Goal: Information Seeking & Learning: Learn about a topic

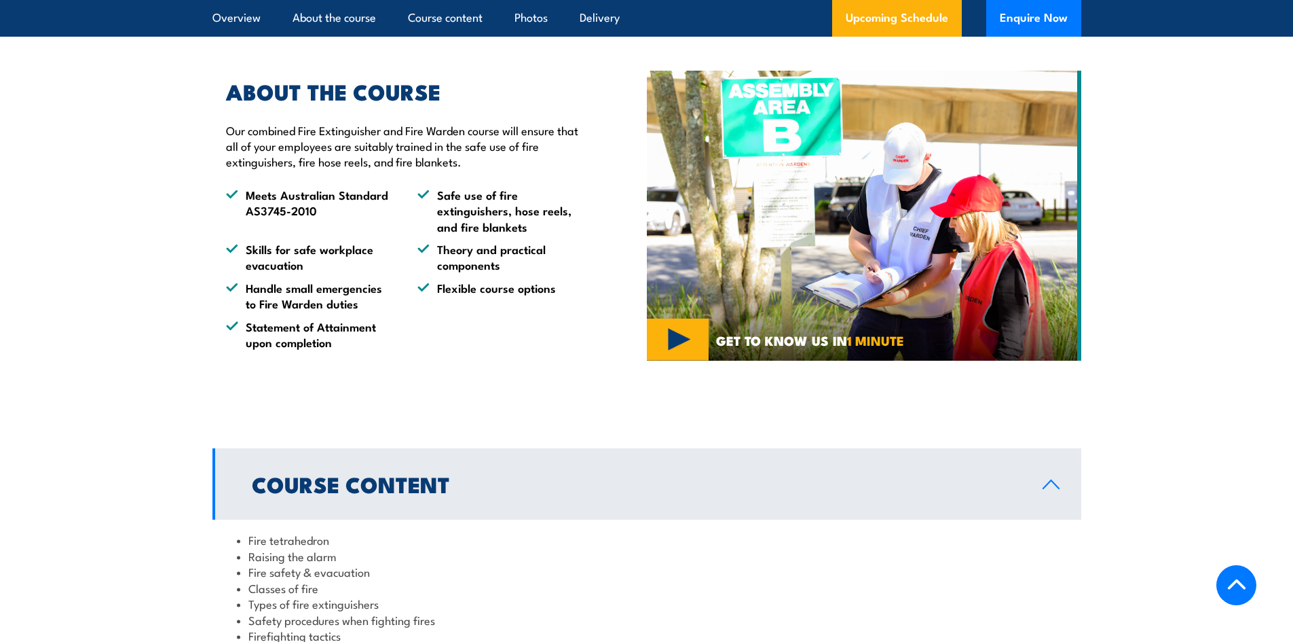
scroll to position [407, 0]
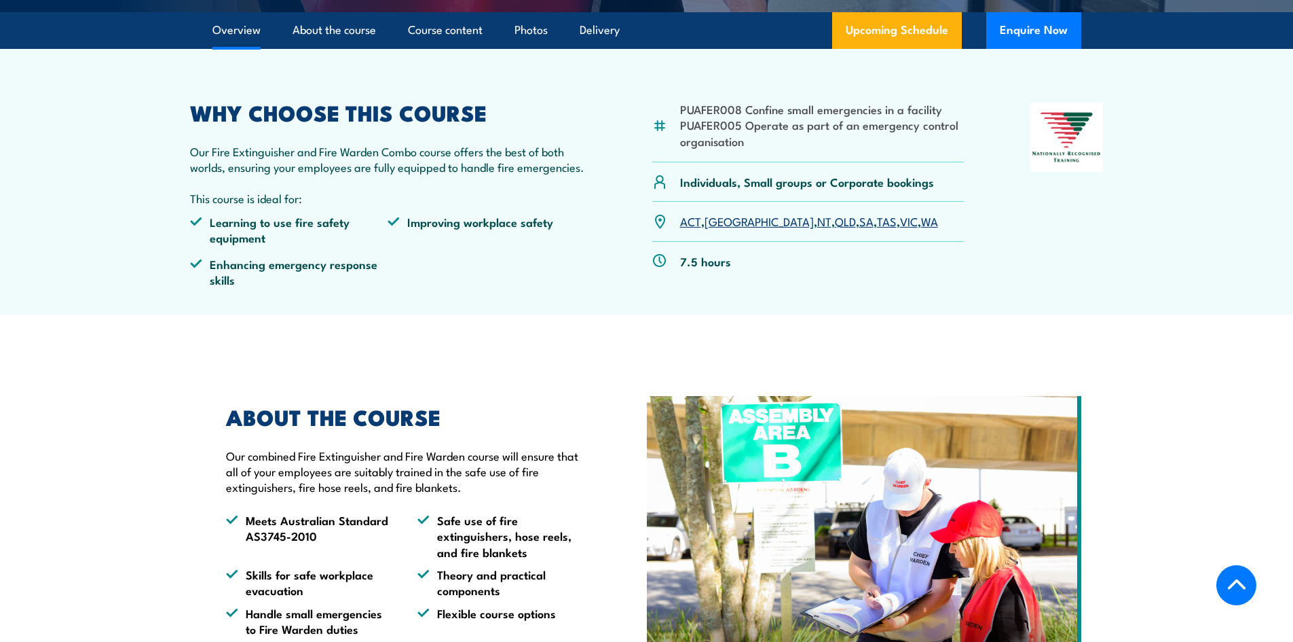
click at [835, 222] on link "QLD" at bounding box center [845, 220] width 21 height 16
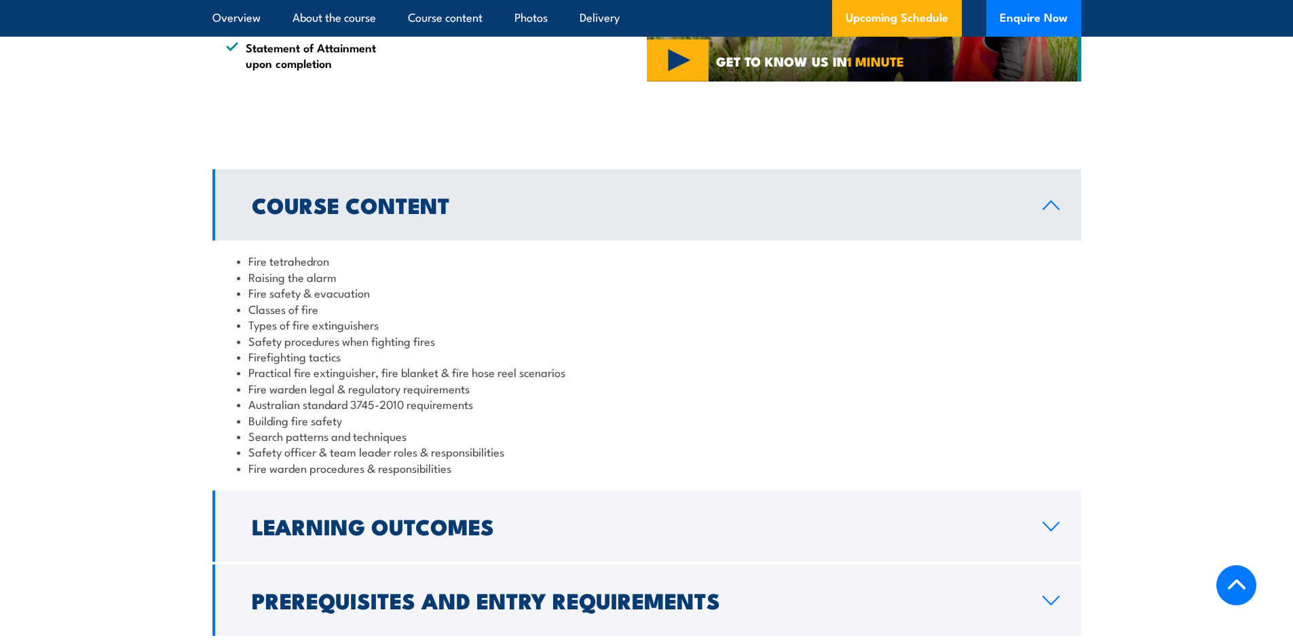
scroll to position [1008, 0]
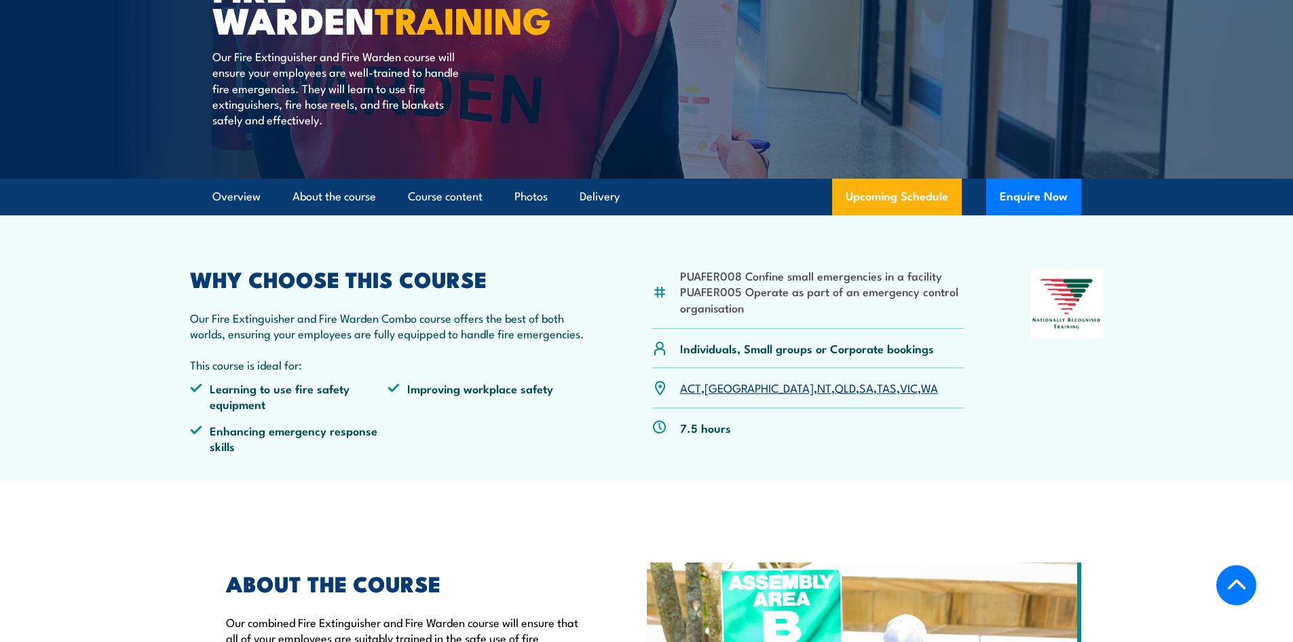
scroll to position [272, 0]
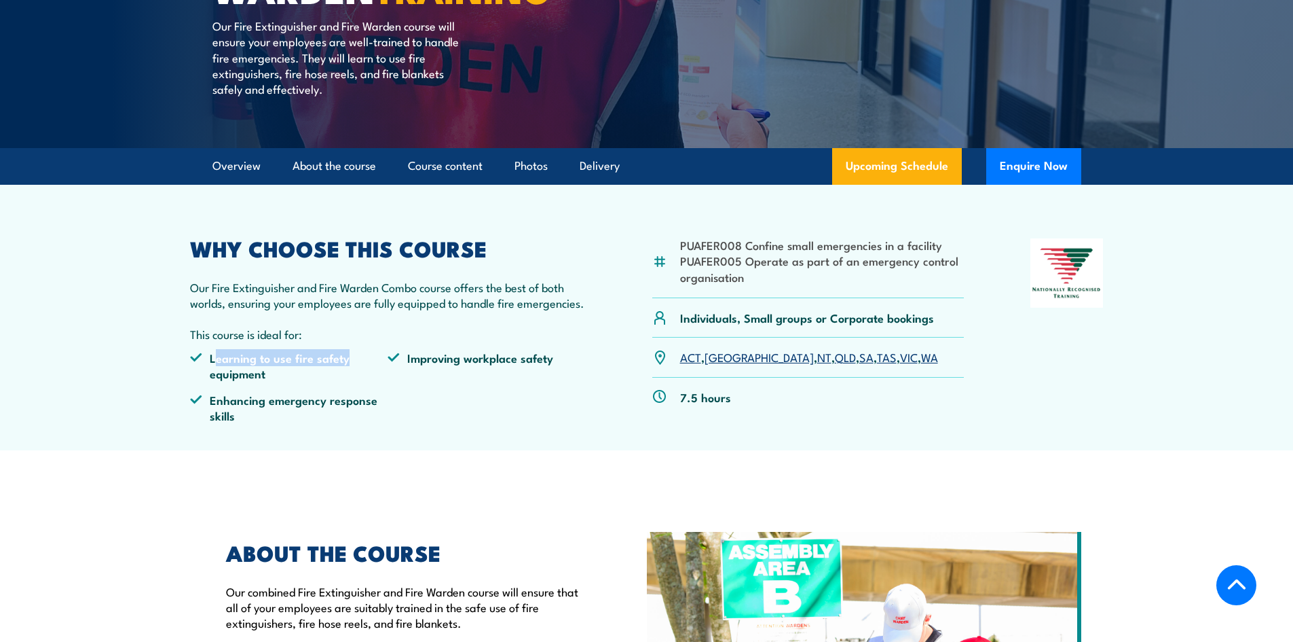
drag, startPoint x: 217, startPoint y: 358, endPoint x: 356, endPoint y: 359, distance: 138.5
click at [356, 359] on li "Learning to use fire safety equipment" at bounding box center [289, 366] width 198 height 32
click at [356, 371] on li "Learning to use fire safety equipment" at bounding box center [289, 366] width 198 height 32
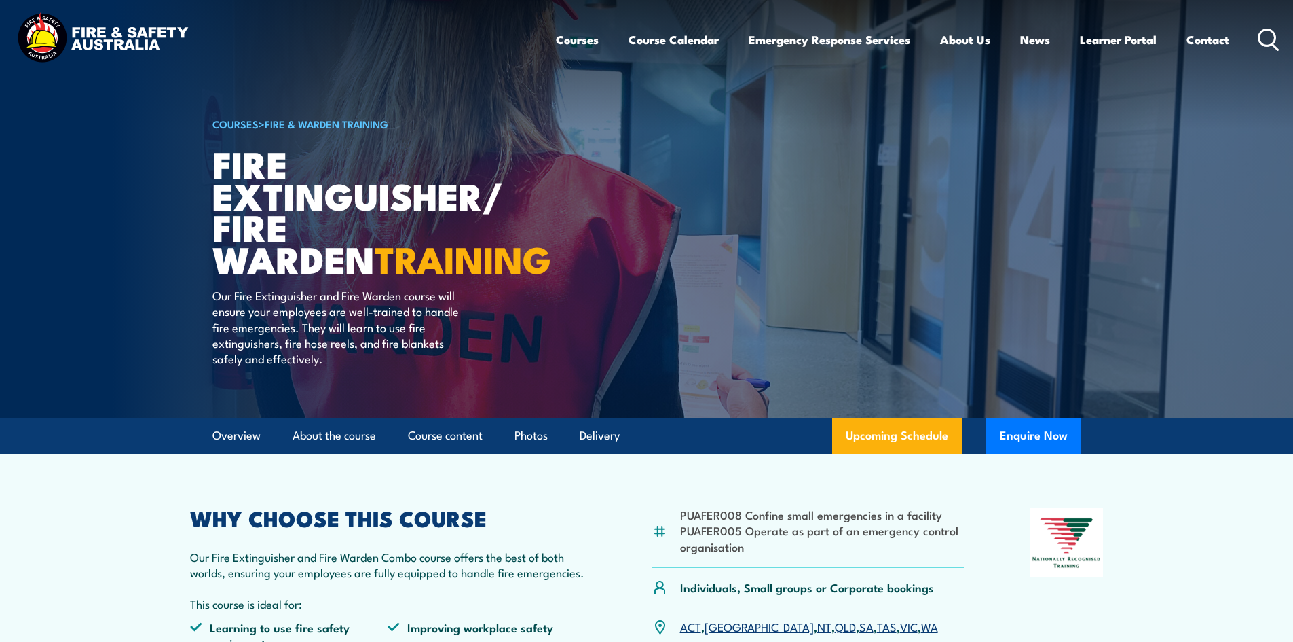
scroll to position [0, 0]
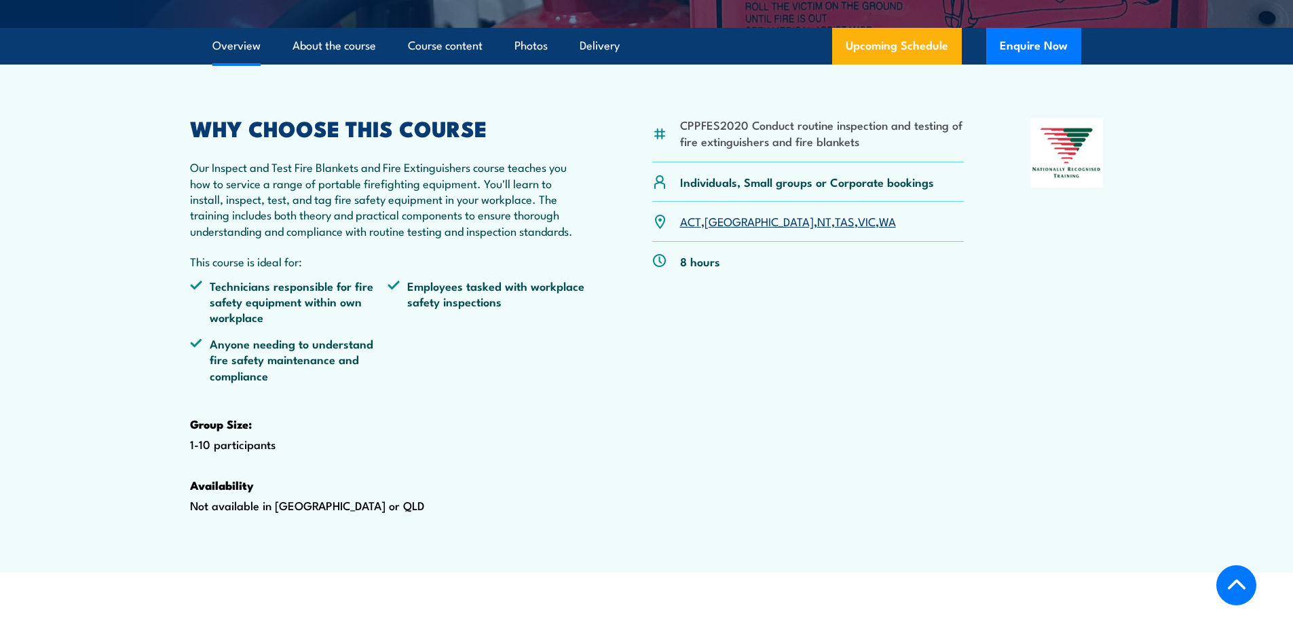
scroll to position [475, 0]
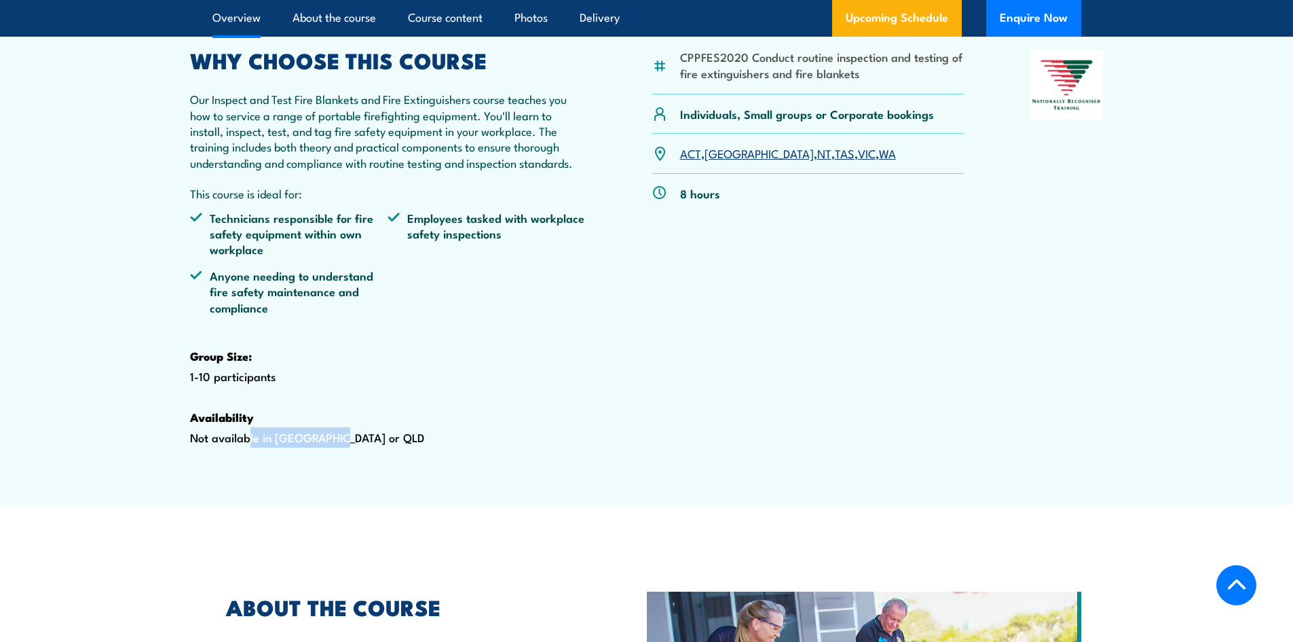
drag, startPoint x: 246, startPoint y: 470, endPoint x: 394, endPoint y: 471, distance: 147.3
click at [394, 471] on div "WHY CHOOSE THIS COURSE Our Inspect and Test Fire Blankets and Fire Extinguisher…" at bounding box center [388, 269] width 396 height 438
click at [354, 472] on div "WHY CHOOSE THIS COURSE Our Inspect and Test Fire Blankets and Fire Extinguisher…" at bounding box center [388, 269] width 396 height 438
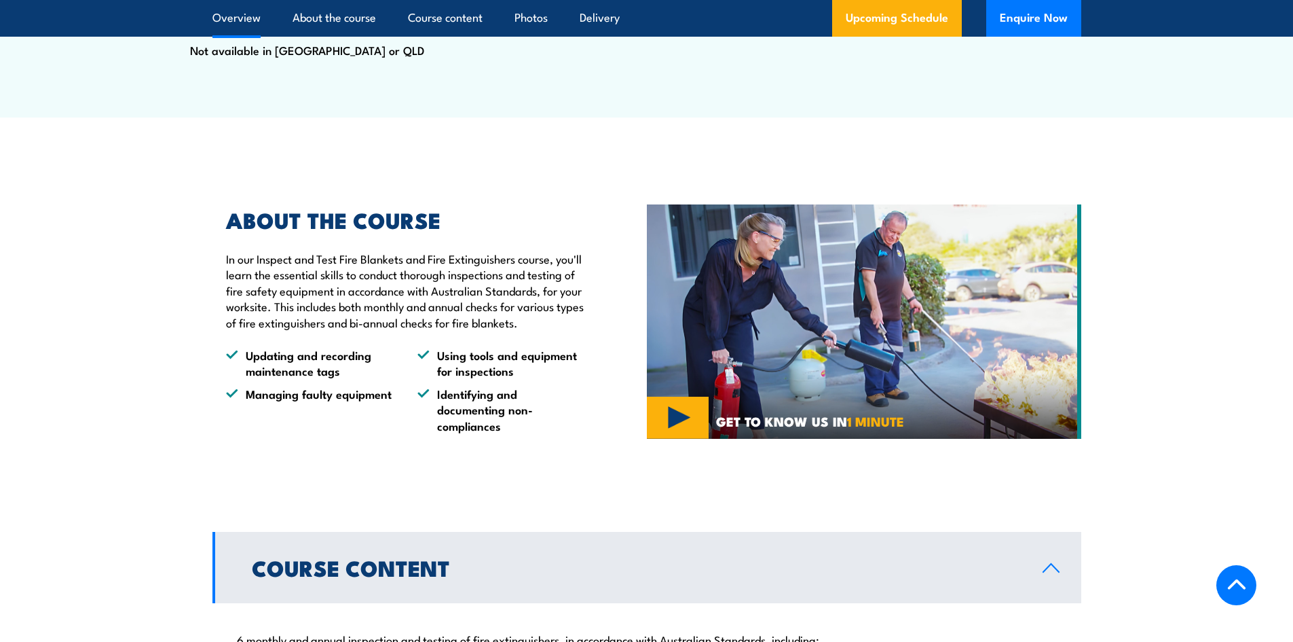
scroll to position [883, 0]
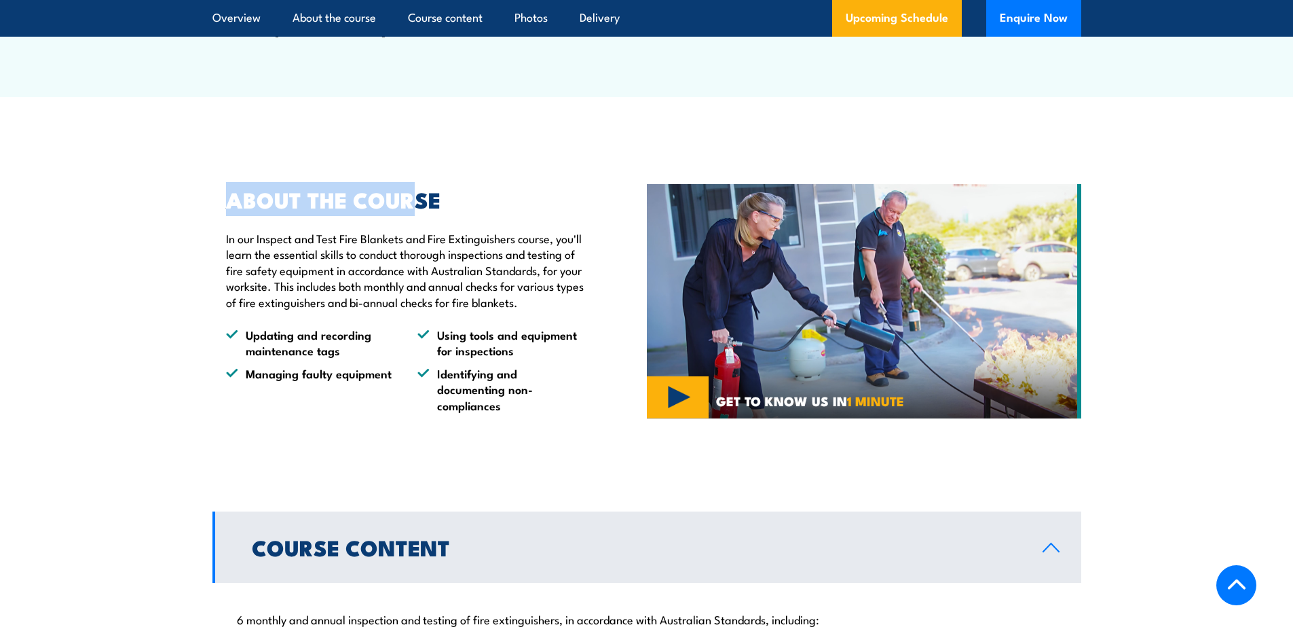
drag, startPoint x: 344, startPoint y: 238, endPoint x: 415, endPoint y: 240, distance: 71.3
click at [415, 208] on h2 "ABOUT THE COURSE" at bounding box center [405, 198] width 358 height 19
drag, startPoint x: 439, startPoint y: 238, endPoint x: 257, endPoint y: 239, distance: 181.9
click at [257, 208] on h2 "ABOUT THE COURSE" at bounding box center [405, 198] width 358 height 19
click at [356, 208] on h2 "ABOUT THE COURSE" at bounding box center [405, 198] width 358 height 19
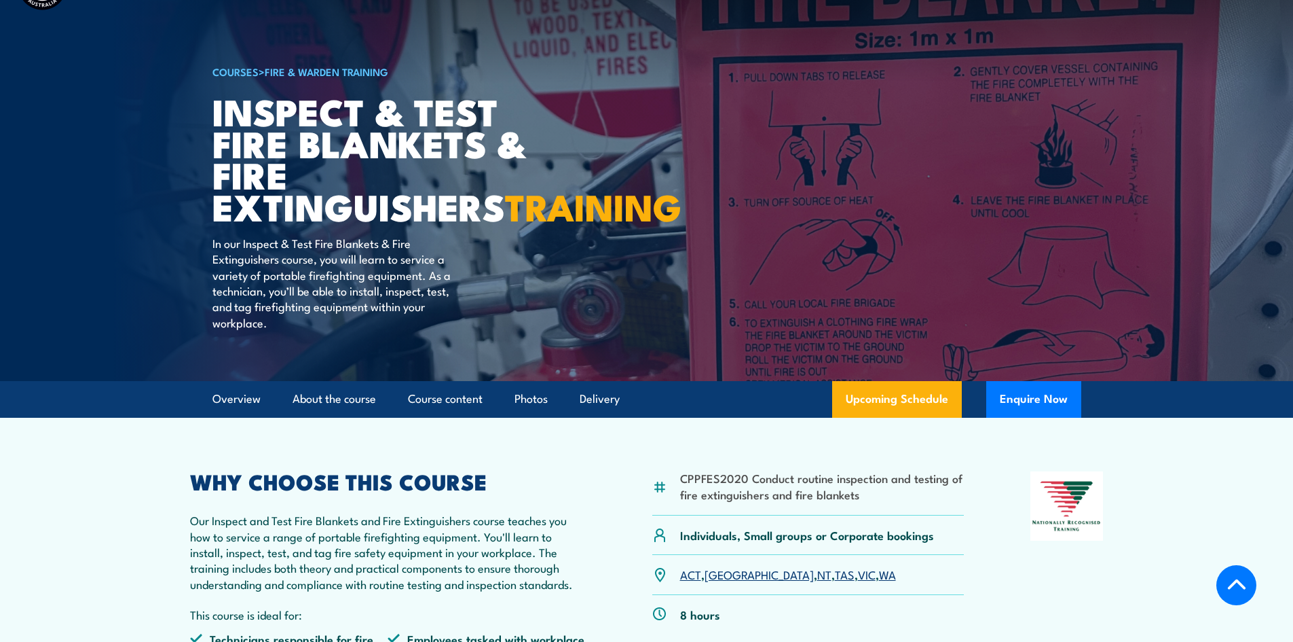
scroll to position [0, 0]
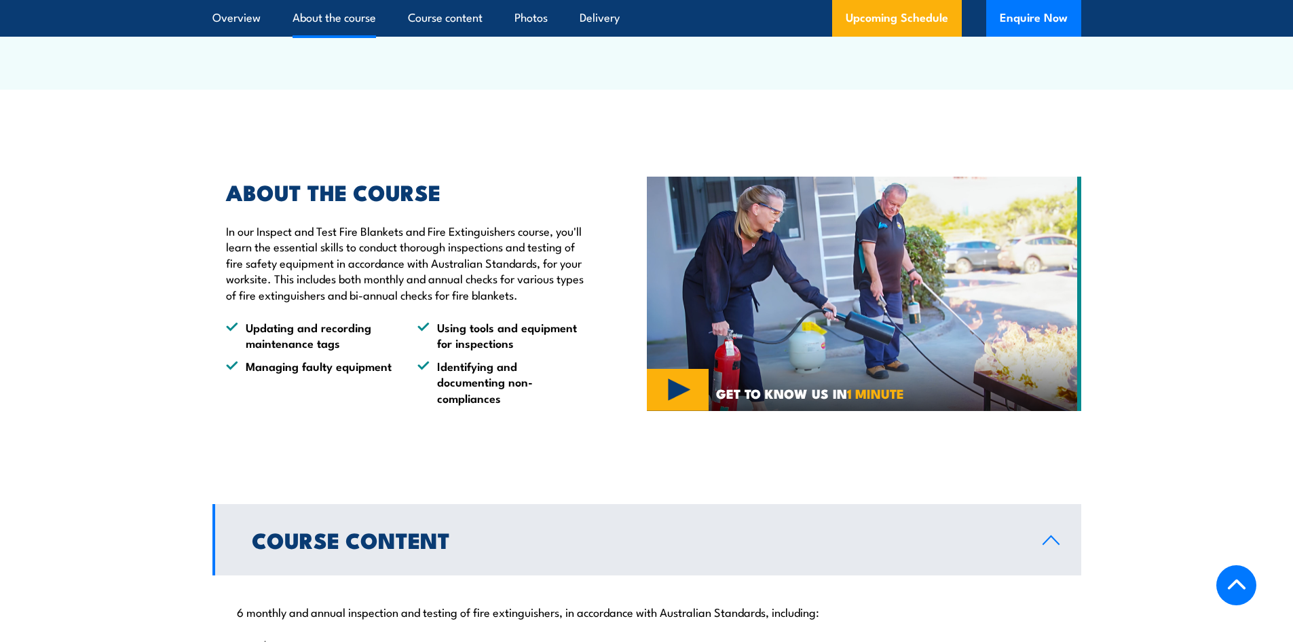
scroll to position [1018, 0]
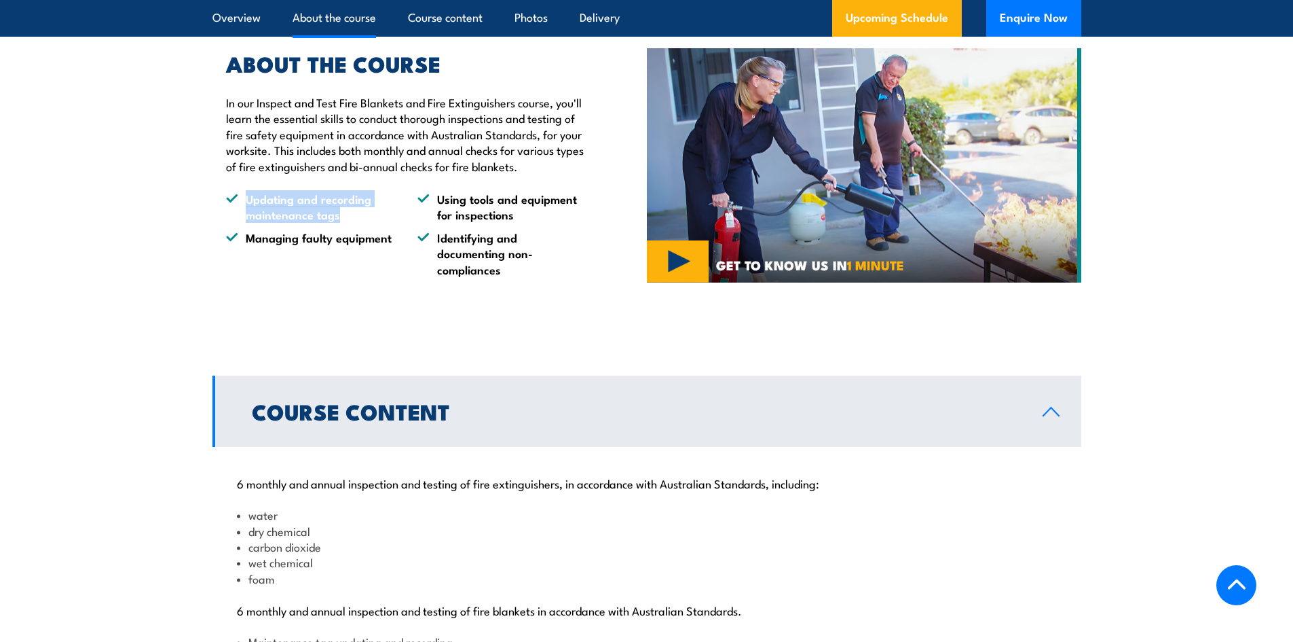
drag, startPoint x: 240, startPoint y: 247, endPoint x: 381, endPoint y: 259, distance: 141.0
click at [381, 223] on li "Updating and recording maintenance tags" at bounding box center [309, 207] width 167 height 32
click at [276, 277] on li "Managing faulty equipment" at bounding box center [309, 253] width 167 height 48
drag, startPoint x: 250, startPoint y: 290, endPoint x: 400, endPoint y: 287, distance: 150.1
click at [400, 277] on ul "Updating and recording maintenance tags Using tools and equipment for inspectio…" at bounding box center [405, 234] width 358 height 86
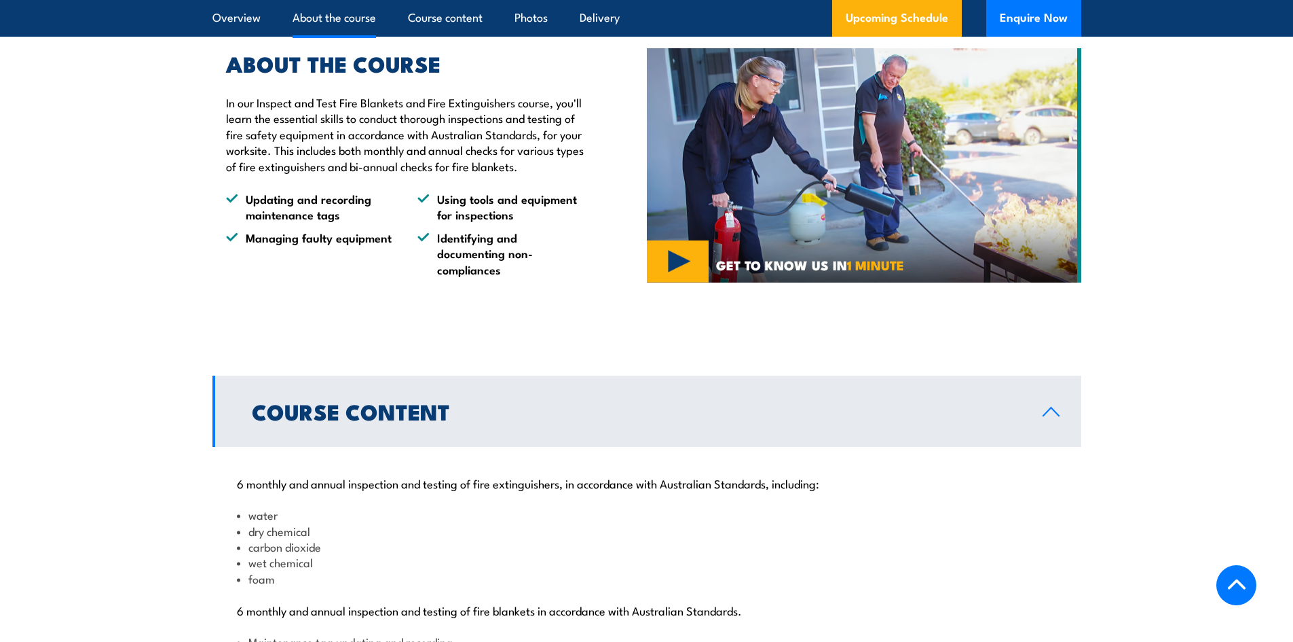
click at [432, 223] on li "Using tools and equipment for inspections" at bounding box center [501, 207] width 167 height 32
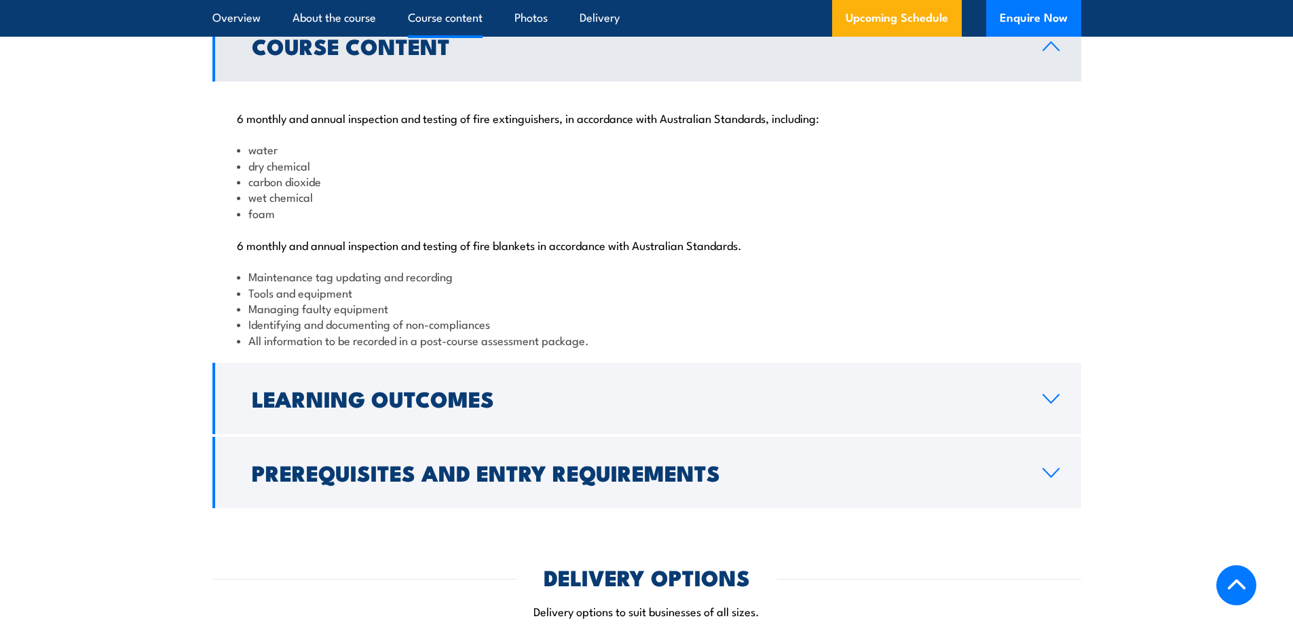
scroll to position [1561, 0]
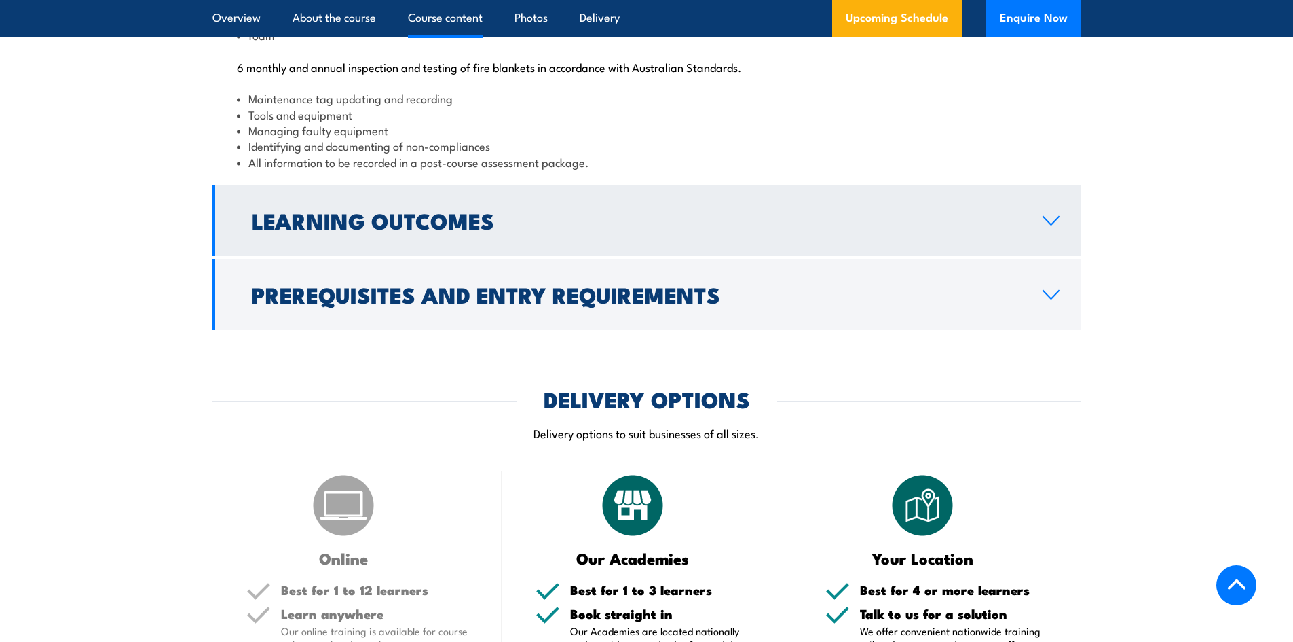
click at [455, 229] on h2 "Learning Outcomes" at bounding box center [636, 219] width 769 height 19
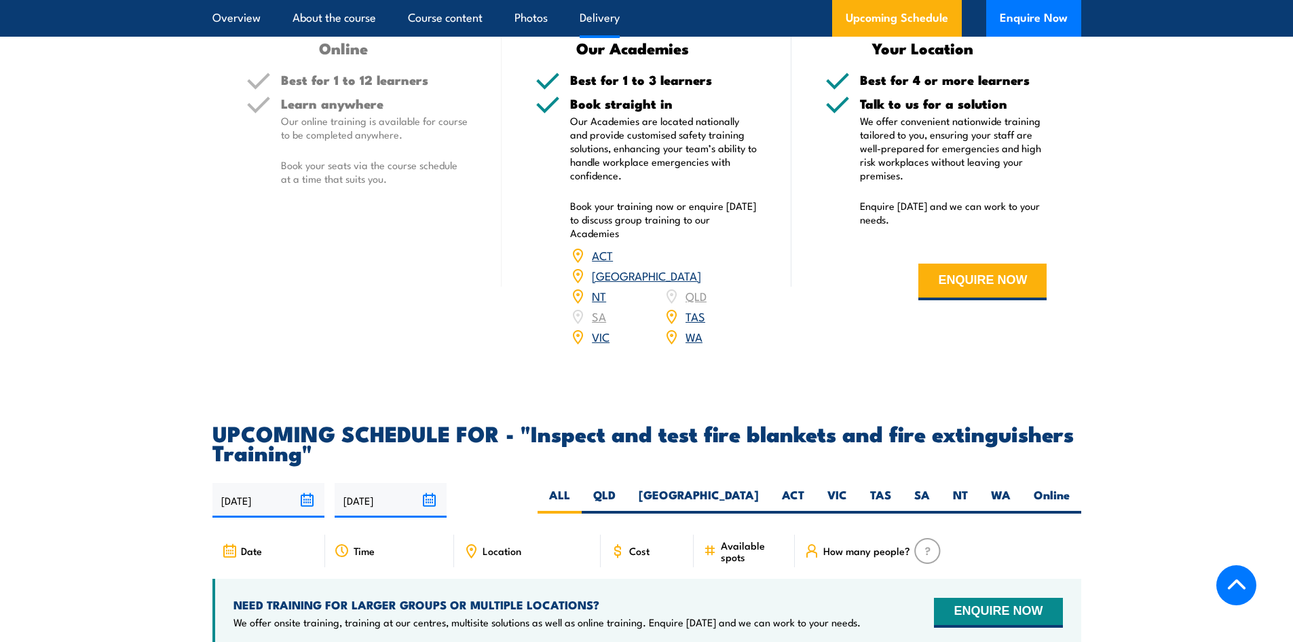
scroll to position [2072, 0]
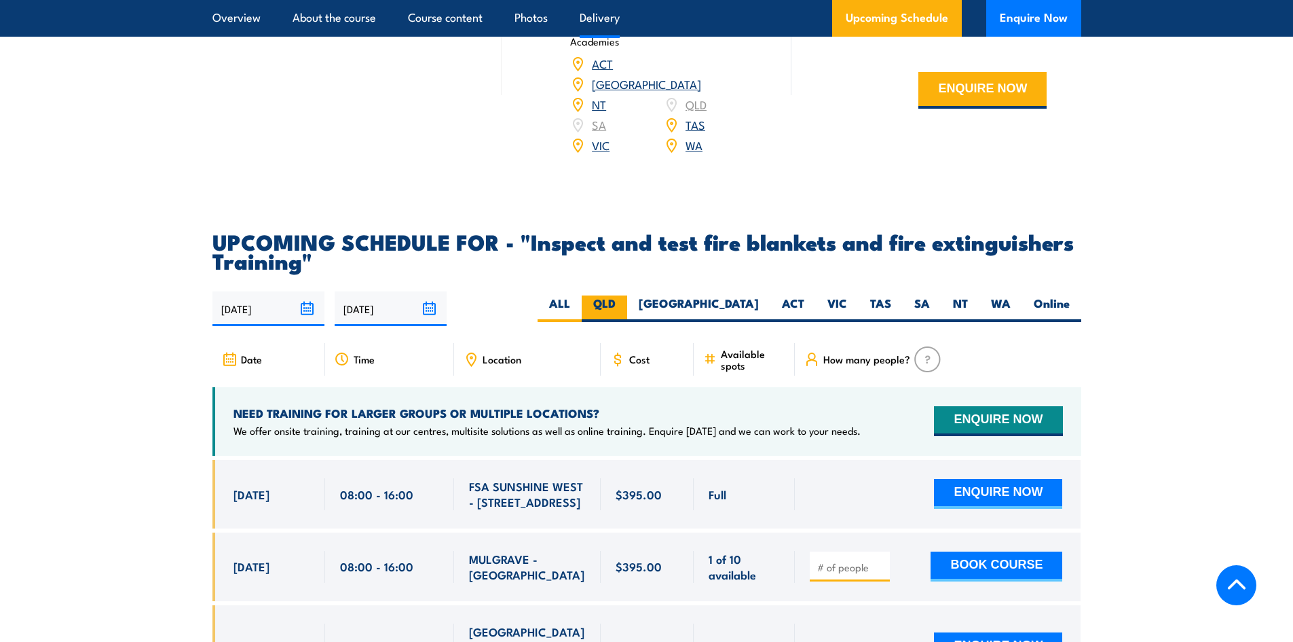
click at [627, 322] on label "QLD" at bounding box center [604, 308] width 45 height 26
click at [625, 304] on input "QLD" at bounding box center [620, 299] width 9 height 9
radio input "true"
